Goal: Task Accomplishment & Management: Manage account settings

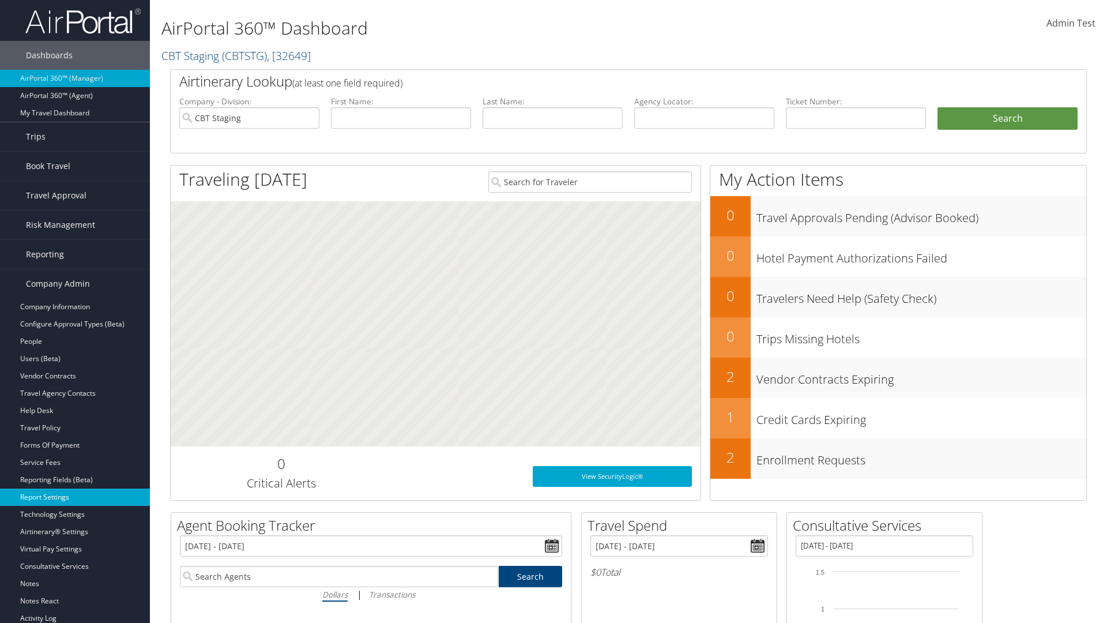
click at [75, 497] on link "Report Settings" at bounding box center [75, 496] width 150 height 17
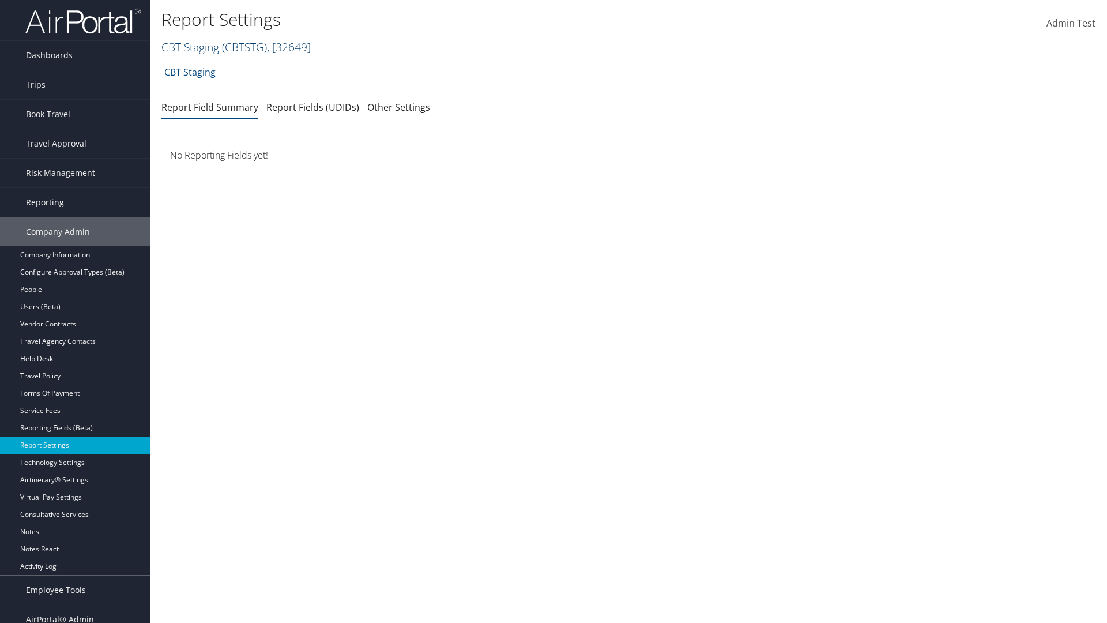
click at [190, 47] on link "CBT Staging ( CBTSTG ) , [ 32649 ]" at bounding box center [235, 47] width 149 height 16
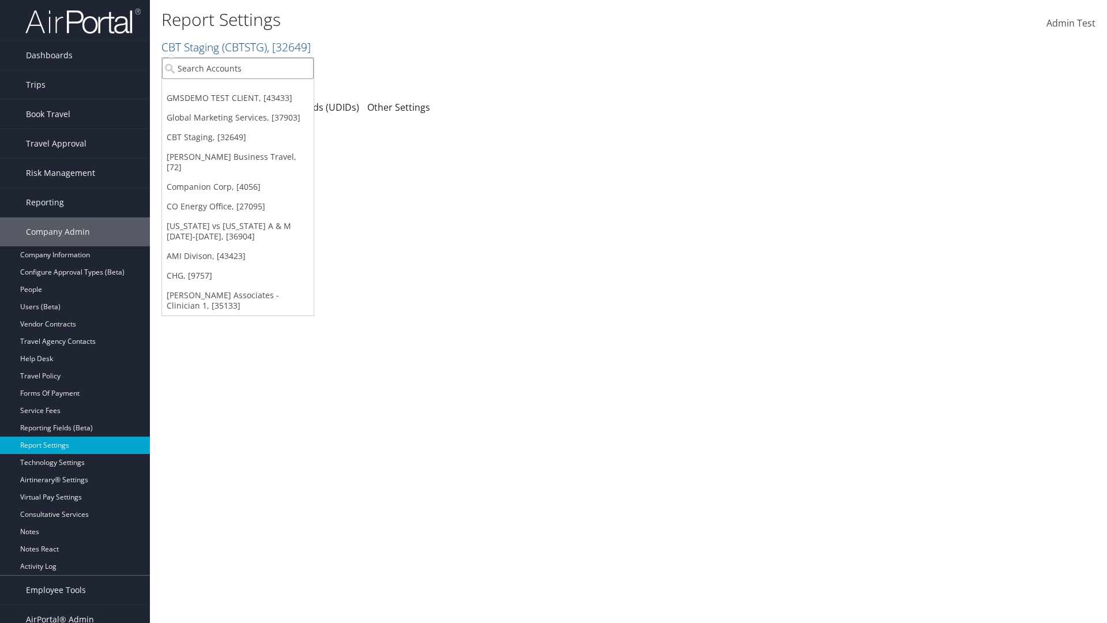
click at [238, 68] on input "search" at bounding box center [238, 68] width 152 height 21
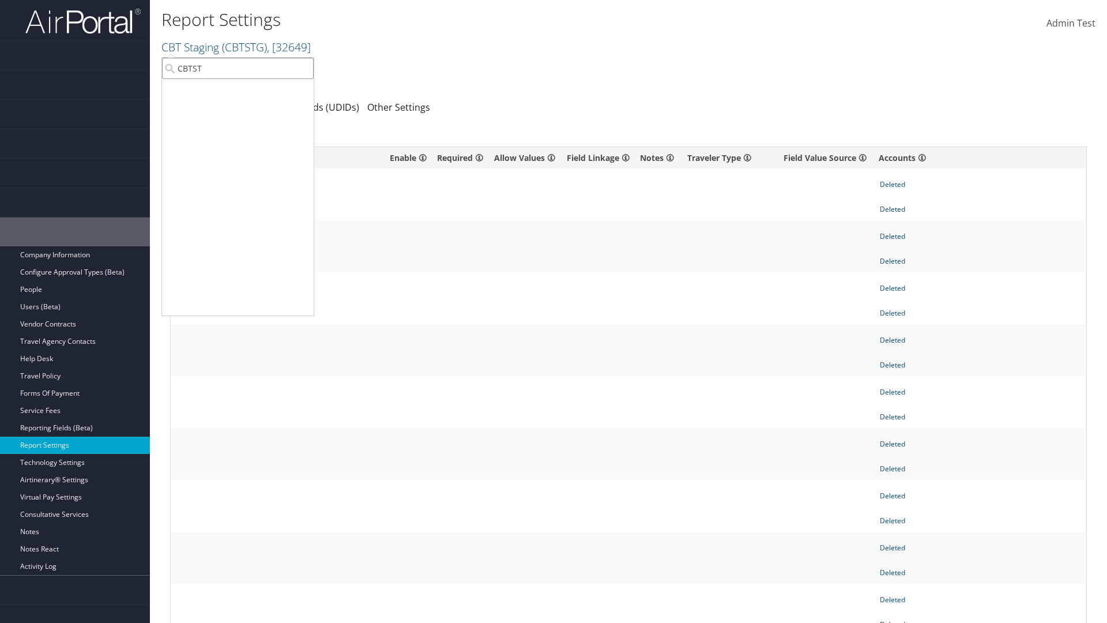
type input "CBTSTG"
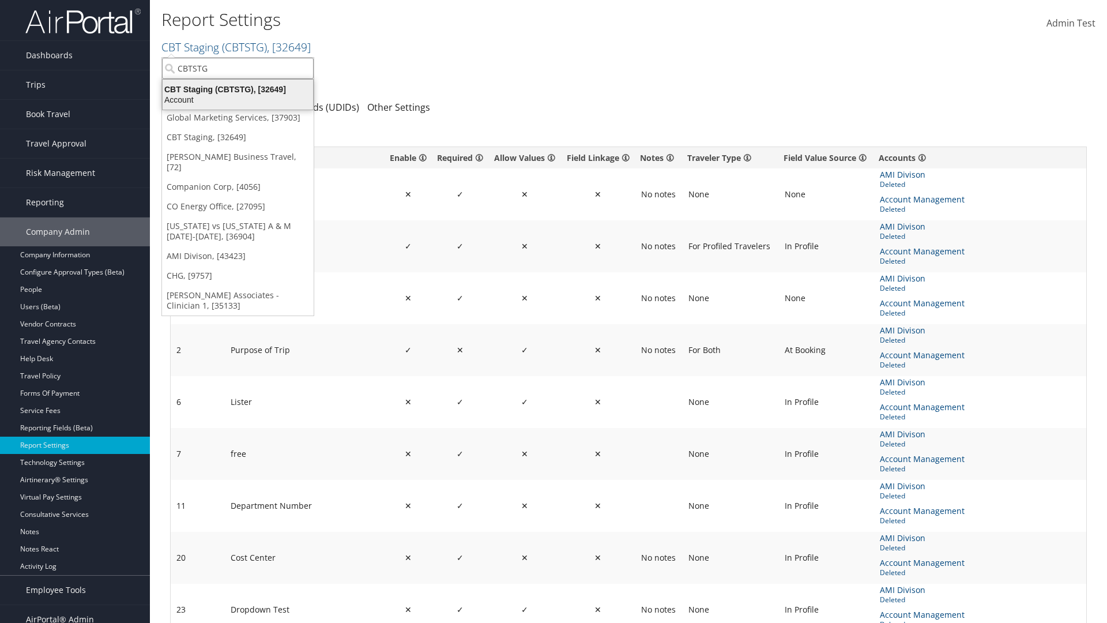
click at [238, 89] on div "CBT Staging (CBTSTG), [32649]" at bounding box center [238, 89] width 164 height 10
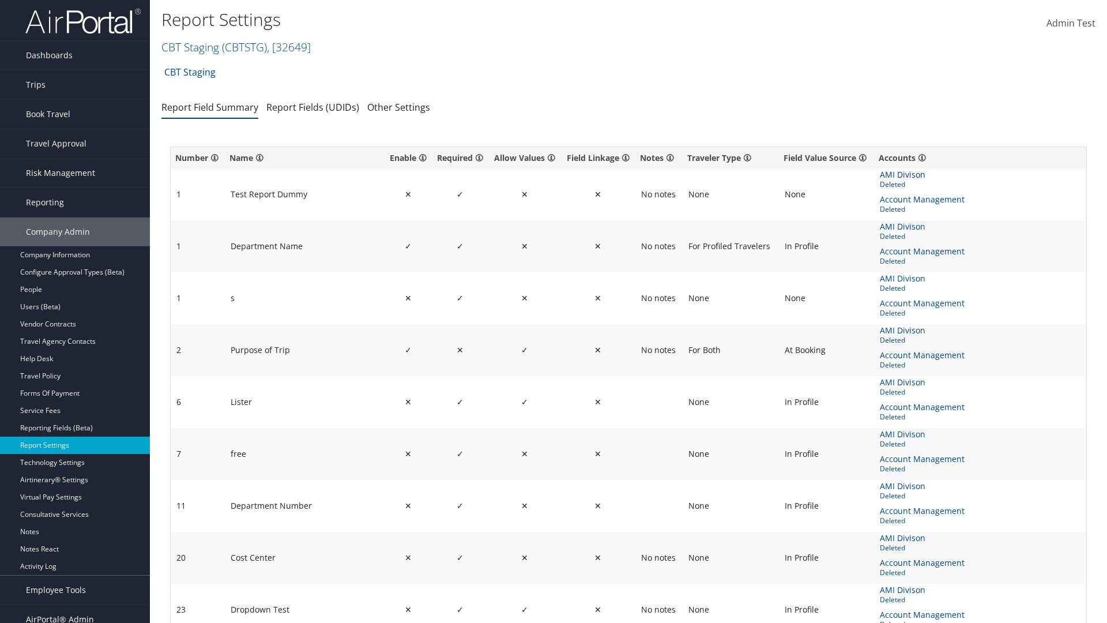
click at [902, 175] on span "AMI Divison" at bounding box center [904, 174] width 48 height 13
